Goal: Task Accomplishment & Management: Use online tool/utility

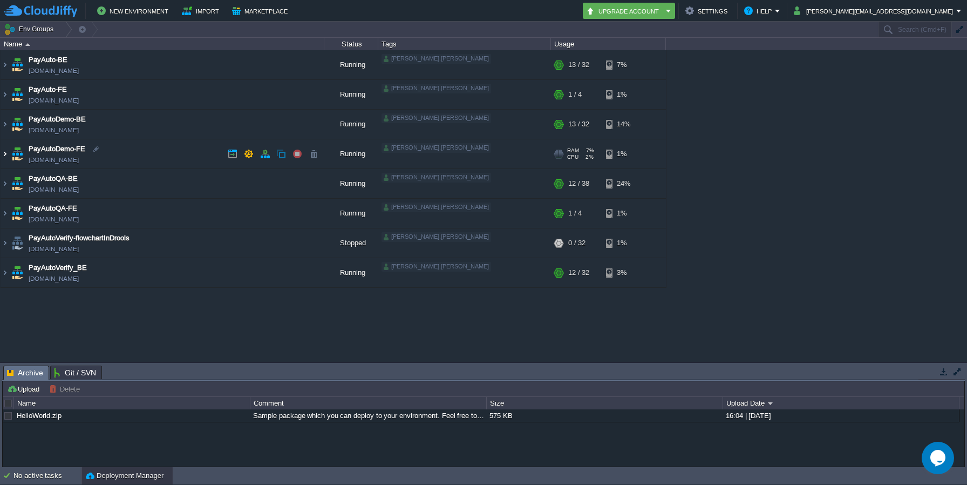
click at [4, 155] on img at bounding box center [5, 153] width 9 height 29
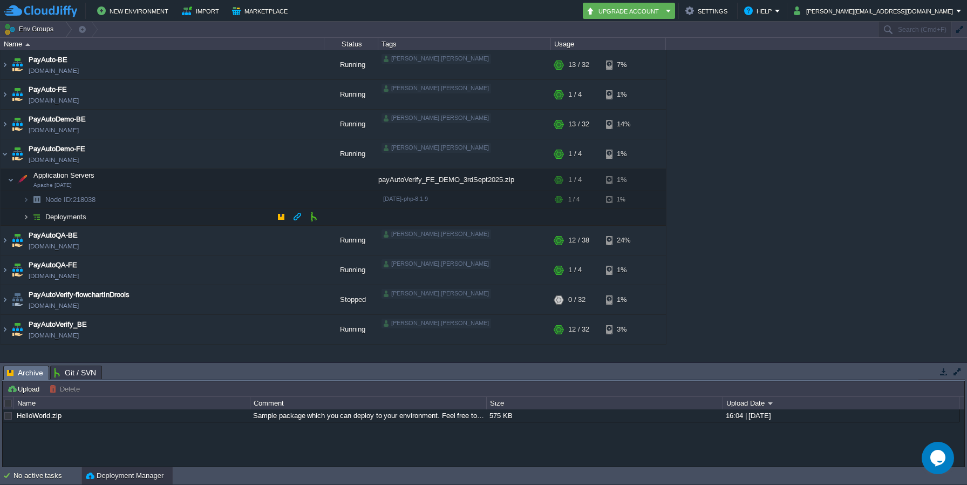
click at [25, 215] on img at bounding box center [26, 216] width 6 height 17
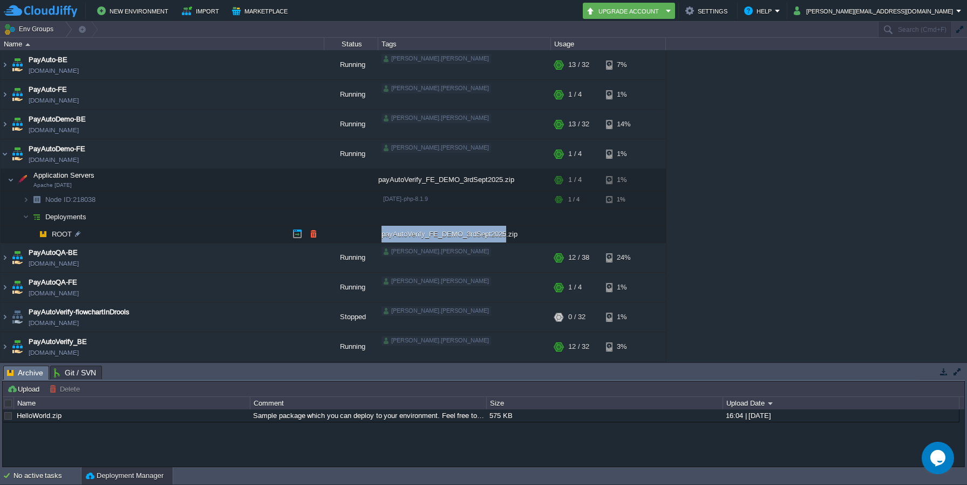
drag, startPoint x: 380, startPoint y: 236, endPoint x: 502, endPoint y: 240, distance: 122.5
click at [502, 240] on div "payAutoVerify_FE_DEMO_3rdSept2025.zip" at bounding box center [464, 234] width 173 height 17
copy div "payAutoVerify_FE_DEMO_3rdSept2025"
click at [318, 236] on td at bounding box center [313, 234] width 16 height 16
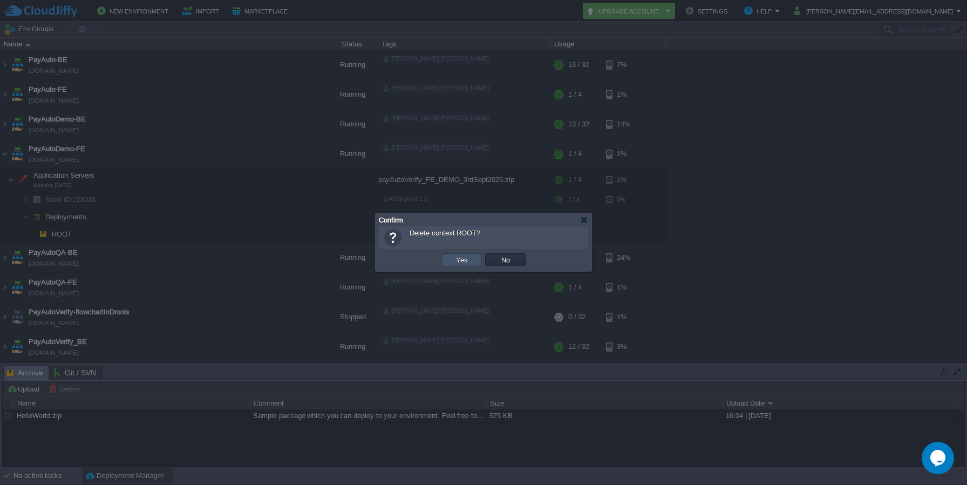
click at [458, 261] on button "Yes" at bounding box center [462, 260] width 18 height 10
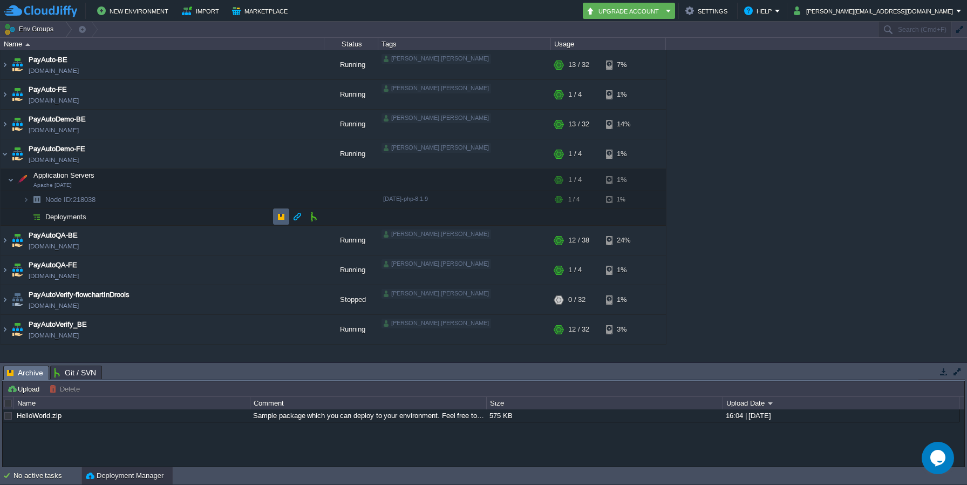
click at [276, 217] on td at bounding box center [281, 216] width 16 height 16
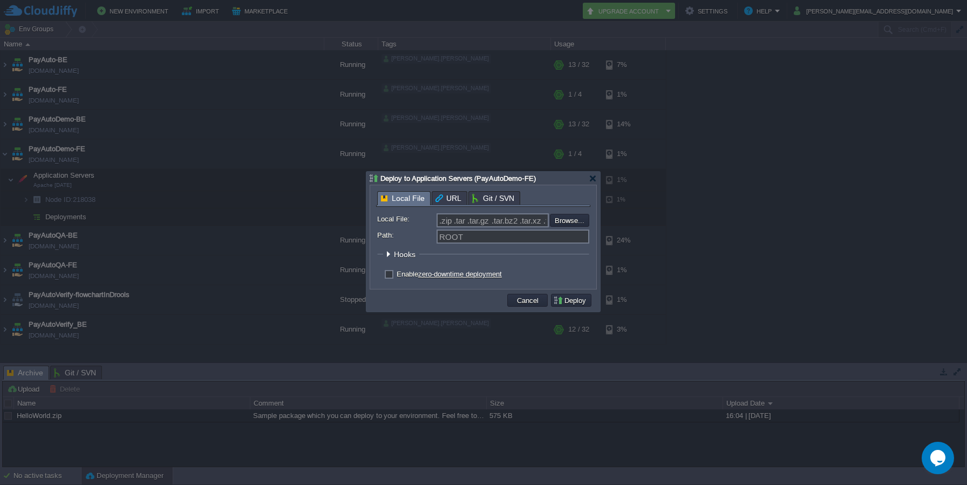
click at [591, 220] on div "Local File URL Git / SVN Local File: .zip .tar .tar.gz .tar.bz2 .tar.xz .tar.lz…" at bounding box center [483, 237] width 226 height 104
click at [574, 220] on input "file" at bounding box center [521, 220] width 137 height 13
type input "C:\fakepath\payAutoVerify_FE_DEMO_4thSept2025.zip"
type input "payAutoVerify_FE_DEMO_4thSept2025.zip"
click at [564, 299] on button "Deploy" at bounding box center [571, 300] width 36 height 10
